Goal: Find specific page/section: Find specific page/section

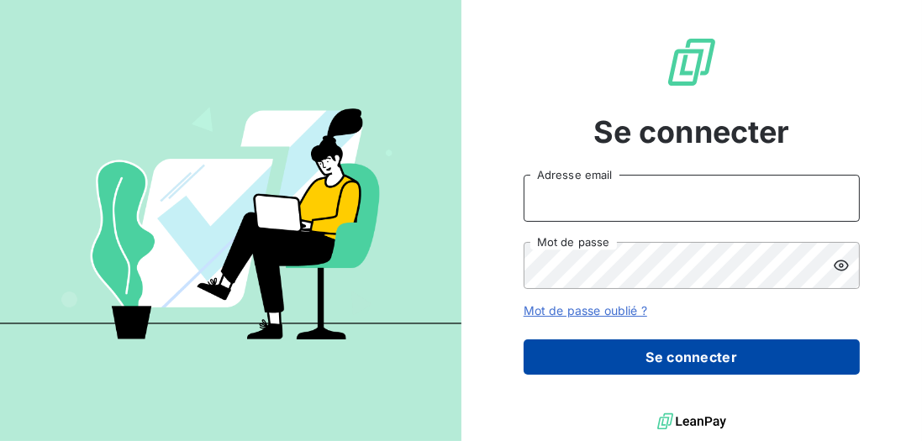
type input "[EMAIL_ADDRESS][DOMAIN_NAME]"
click at [798, 364] on button "Se connecter" at bounding box center [692, 357] width 336 height 35
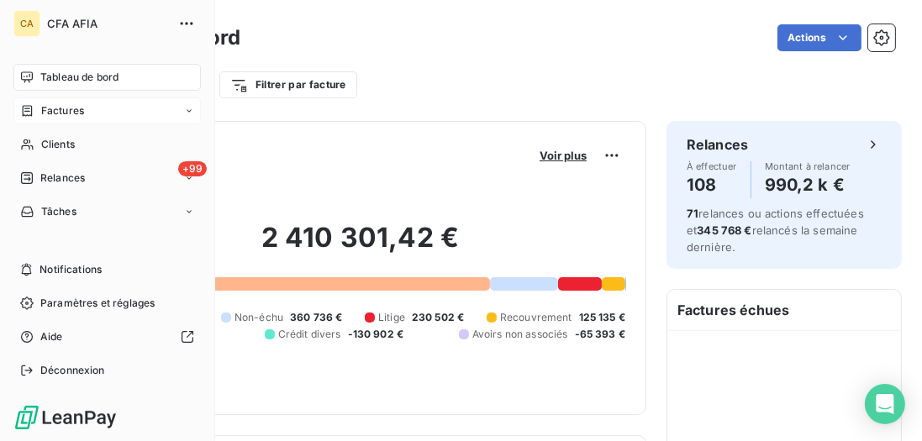
click at [41, 116] on span "Factures" at bounding box center [62, 110] width 43 height 15
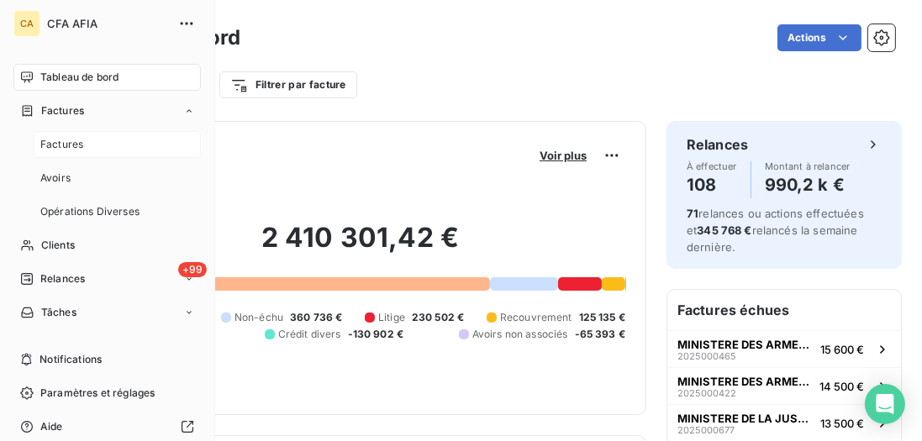
click at [76, 140] on span "Factures" at bounding box center [61, 144] width 43 height 15
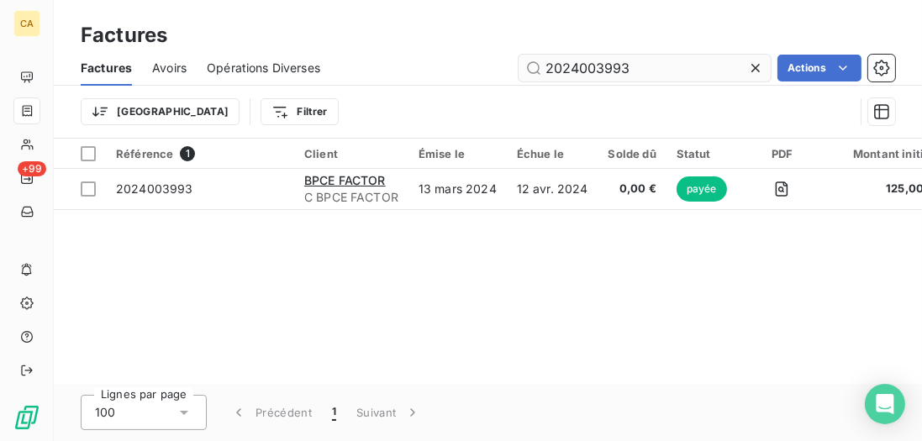
drag, startPoint x: 635, startPoint y: 60, endPoint x: 595, endPoint y: 67, distance: 40.2
click at [595, 67] on input "2024003993" at bounding box center [645, 68] width 252 height 27
type input "2024004034"
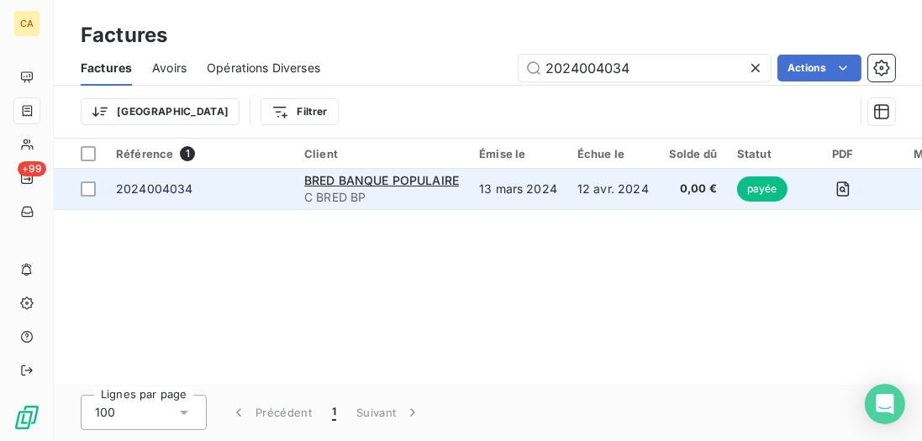
click at [260, 201] on td "2024004034" at bounding box center [200, 189] width 188 height 40
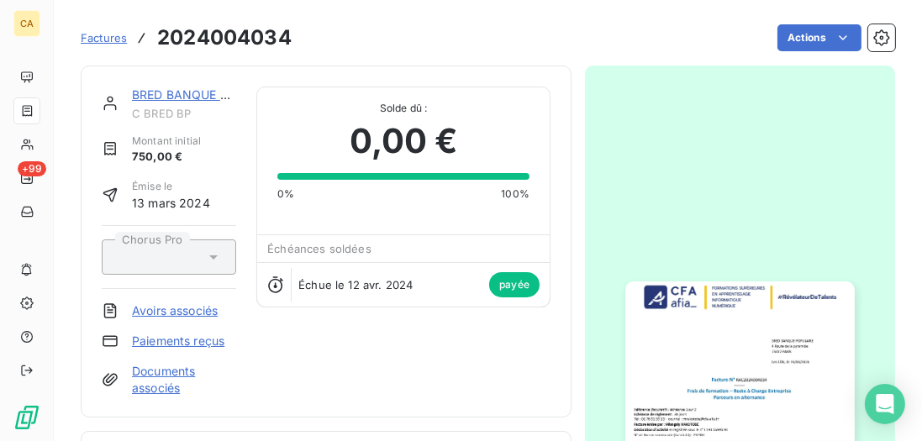
click at [206, 96] on link "BRED BANQUE POPULAIRE" at bounding box center [209, 94] width 155 height 14
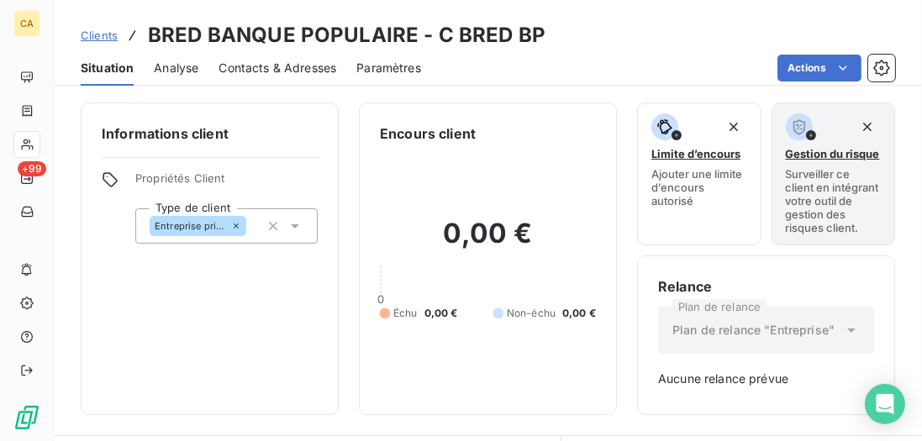
click at [270, 64] on span "Contacts & Adresses" at bounding box center [278, 68] width 118 height 17
